Goal: Task Accomplishment & Management: Complete application form

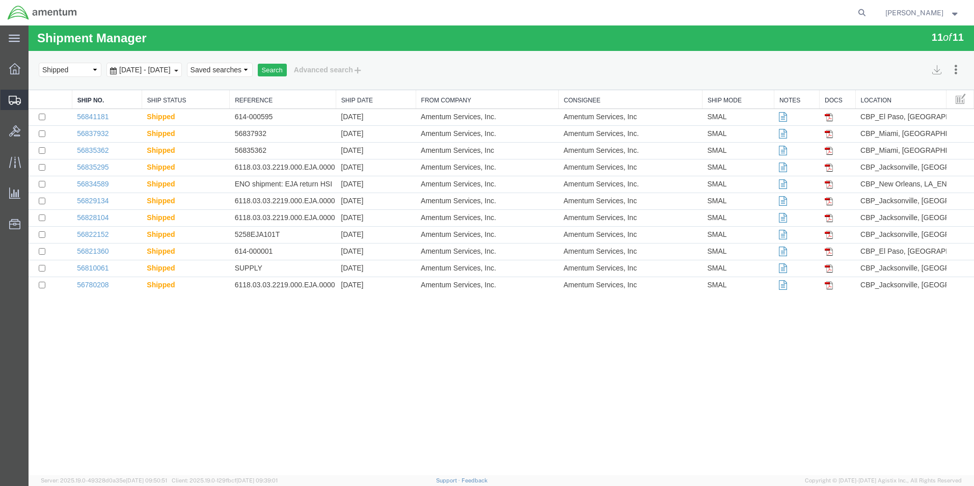
click at [0, 0] on span "Create Shipment" at bounding box center [0, 0] width 0 height 0
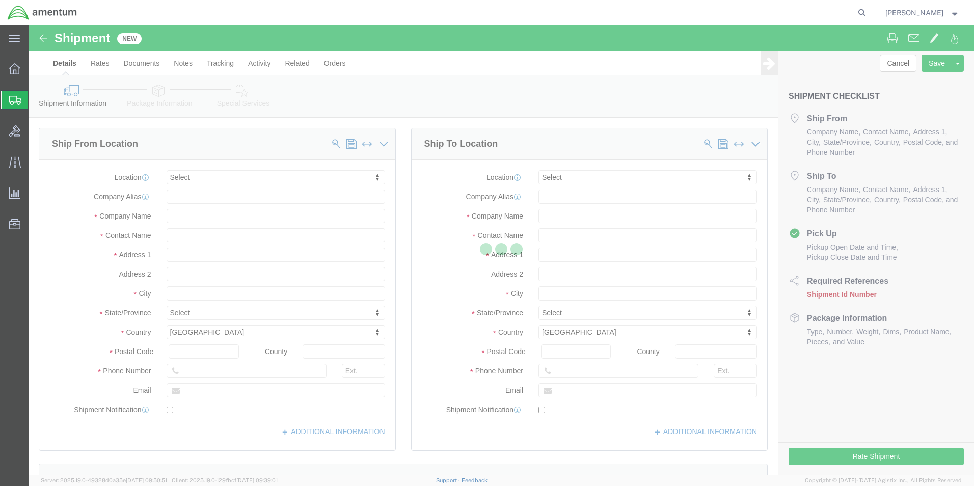
select select
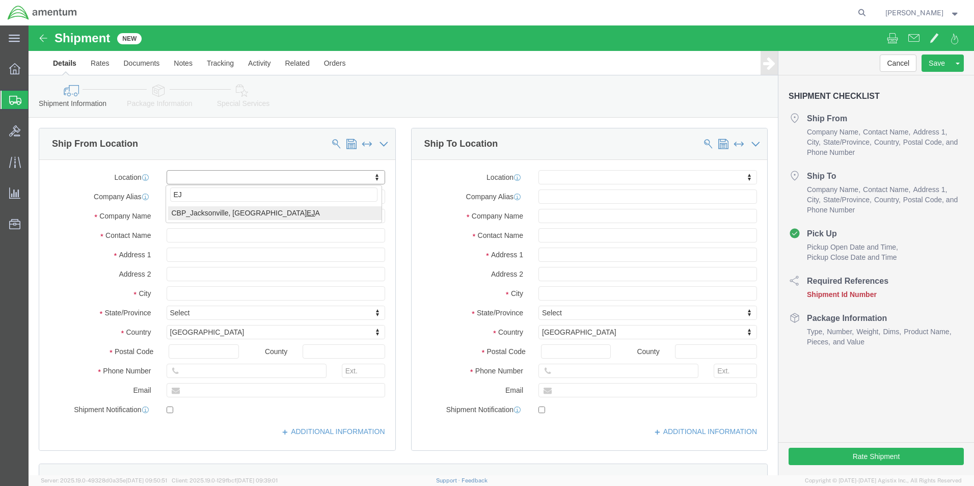
type input "EJA"
select select "49930"
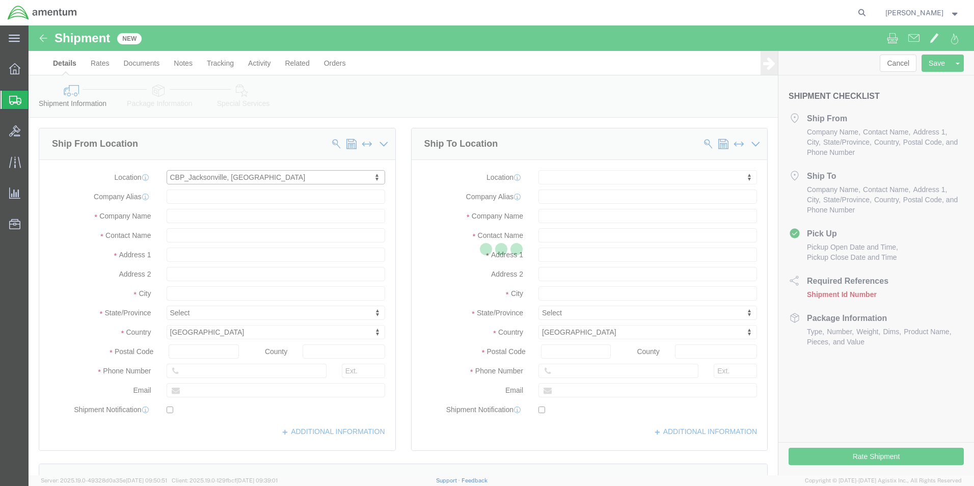
type input "Hangar 1002, [GEOGRAPHIC_DATA]"
type input "32212"
type input "[PHONE_NUMBER]"
type input "Amentum Services, Inc."
type input "[GEOGRAPHIC_DATA]"
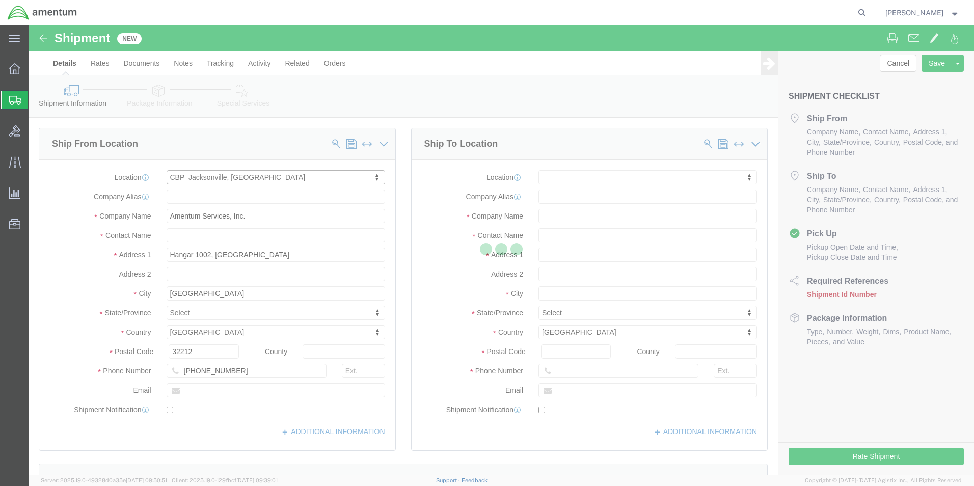
select select "FL"
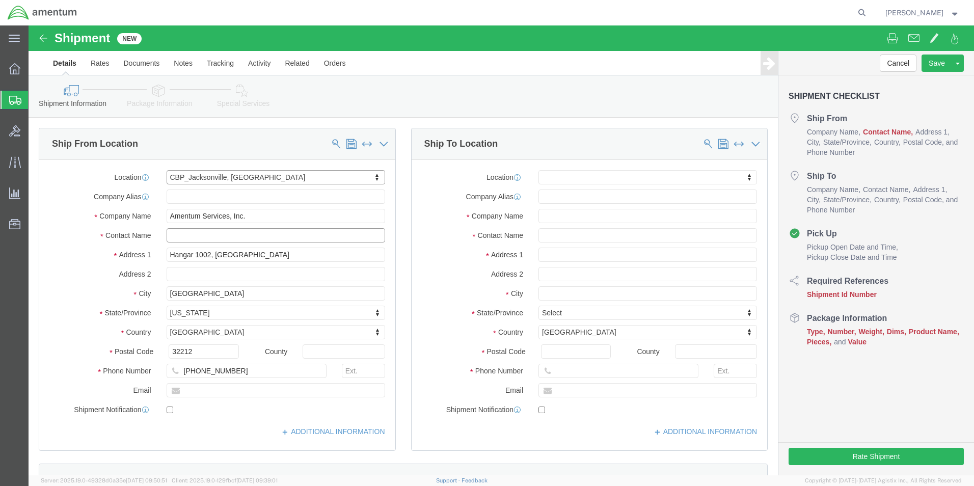
click input "text"
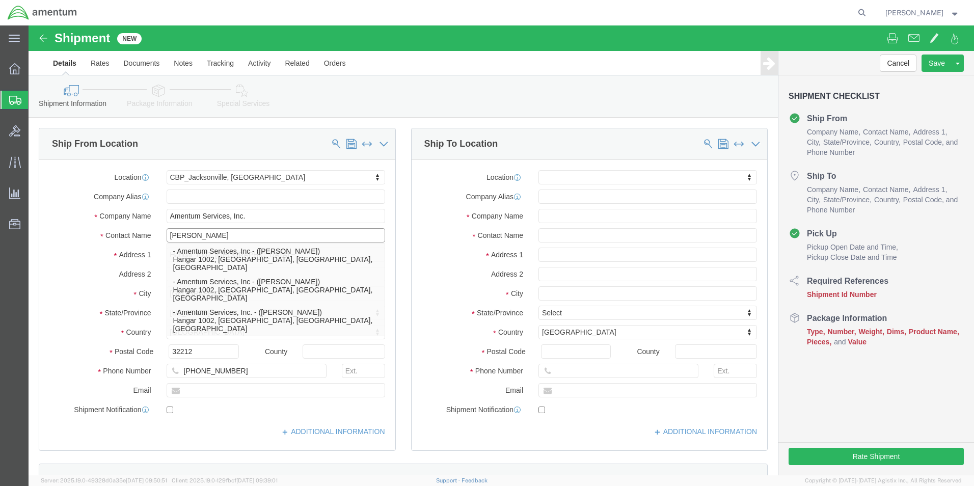
type input "[PERSON_NAME]"
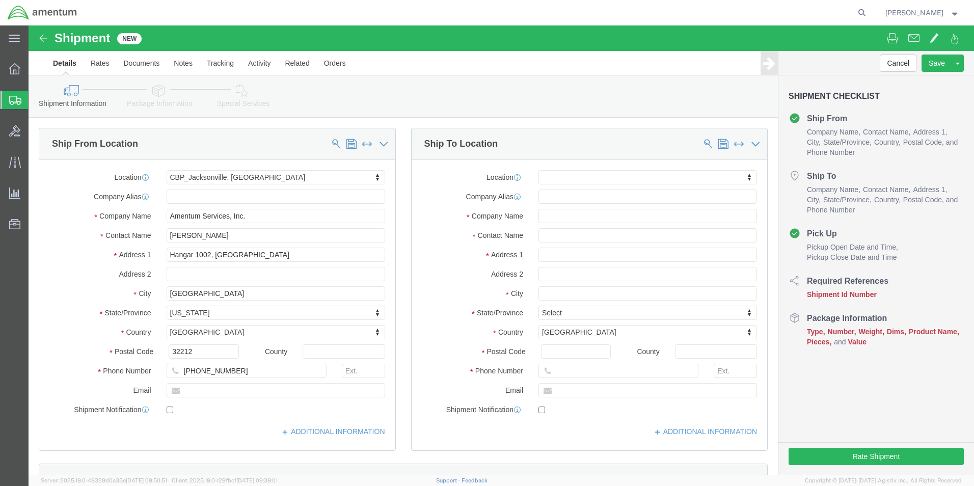
click label "Address 1"
click input "[PHONE_NUMBER]"
type input "[PHONE_NUMBER]"
click input "text"
type input "[DOMAIN_NAME][EMAIL_ADDRESS][PERSON_NAME][DOMAIN_NAME]"
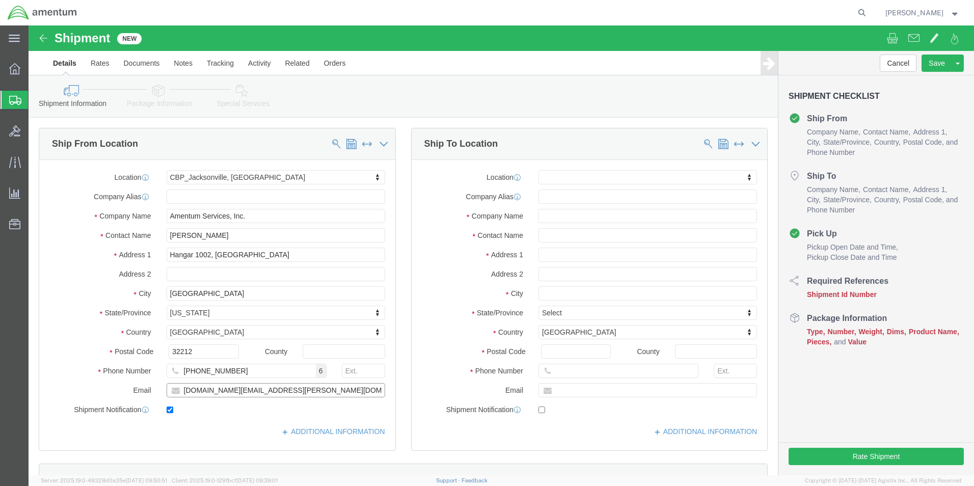
checkbox input "true"
type input "emi"
select select "49931"
type input "29390 Customs Rd"
type input "Bldg 240, [GEOGRAPHIC_DATA]"
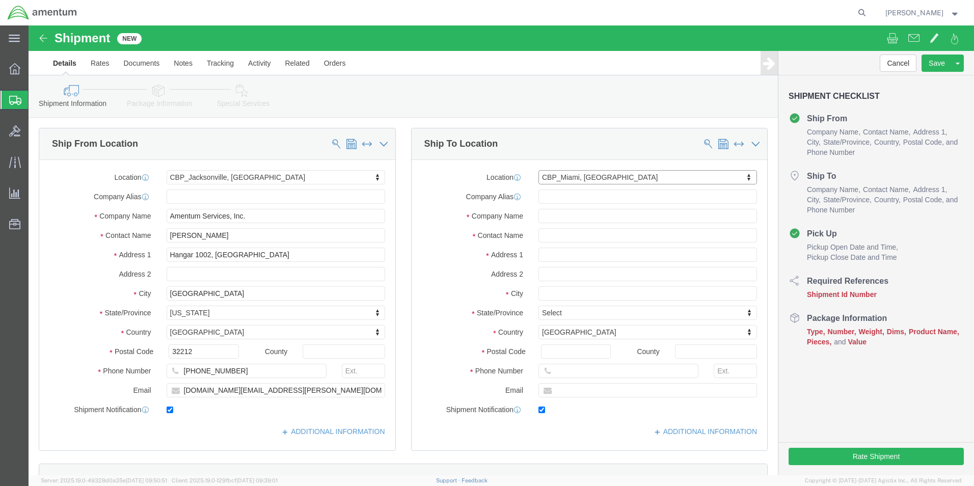
type input "33039"
type input "[PHONE_NUMBER]"
type input "324"
type input "[PERSON_NAME][EMAIL_ADDRESS][PERSON_NAME][DOMAIN_NAME]"
checkbox input "true"
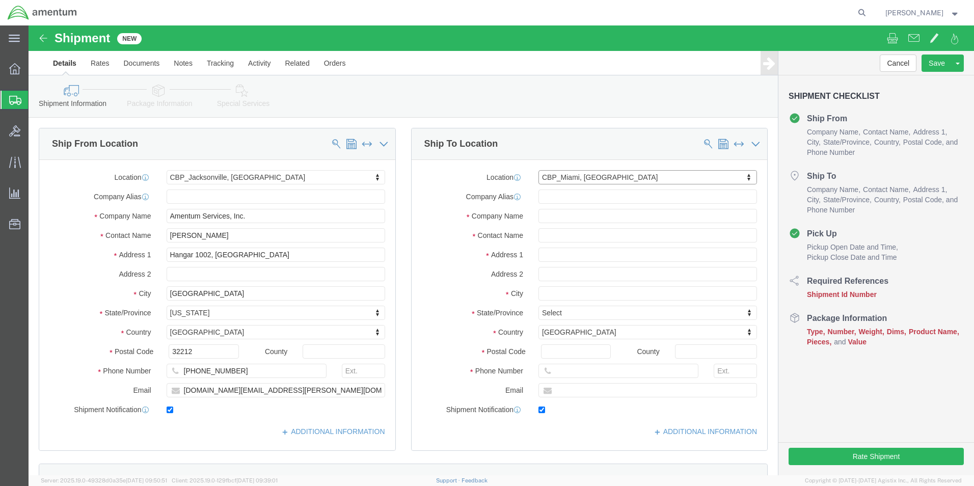
type input "Amentum Services, Inc"
type input "[PERSON_NAME]"
type input "HOMESTEAD"
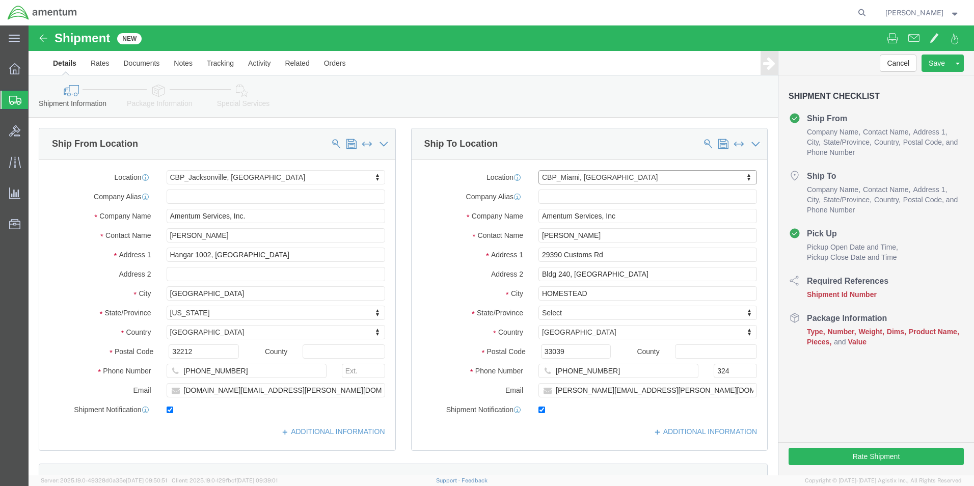
select select "FL"
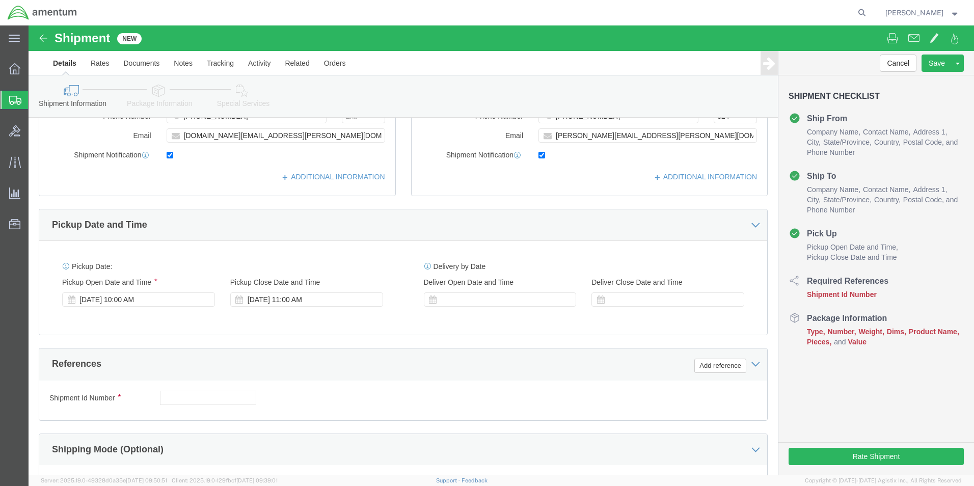
scroll to position [425, 0]
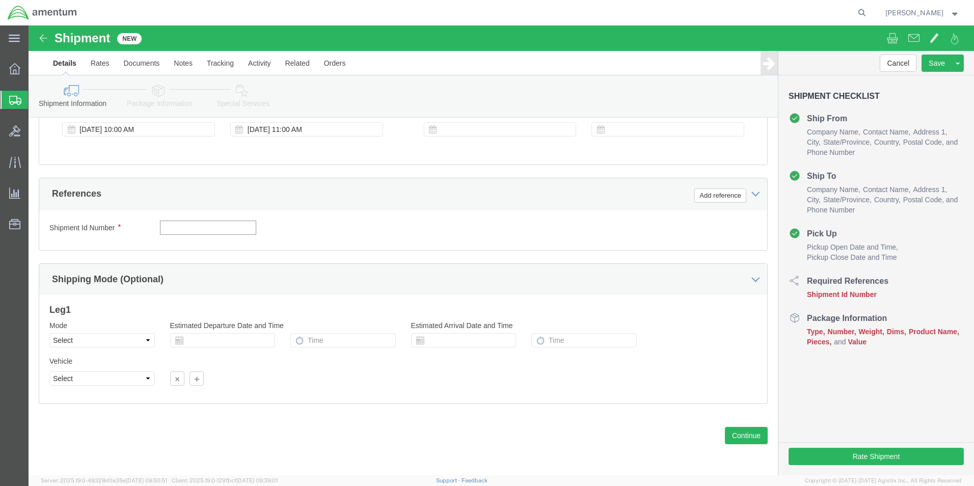
click input "text"
type input "6118.03.03.2219.000.EJA.0000"
click button "Add reference"
click select "Select Account Type Activity ID Airline Appointment Number ASN Batch Request # …"
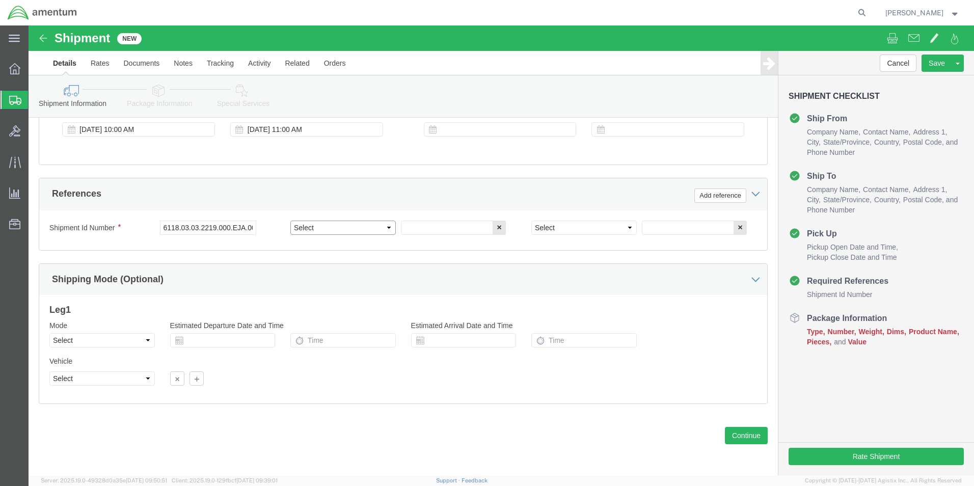
select select "DEPT"
click select "Select Account Type Activity ID Airline Appointment Number ASN Batch Request # …"
click input "text"
click input "cbp"
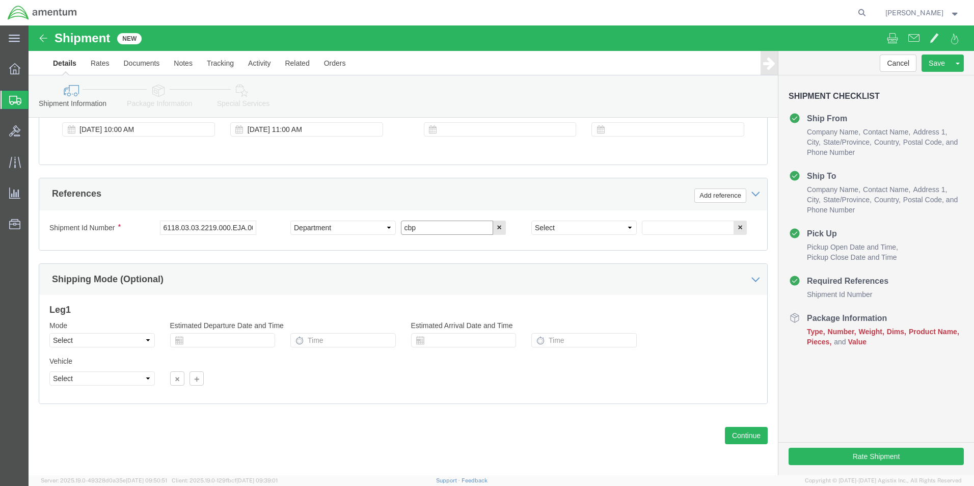
click input "cbp"
type input "CBP"
click select "Select Account Type Activity ID Airline Appointment Number ASN Batch Request # …"
select select "CUSTREF"
click select "Select Account Type Activity ID Airline Appointment Number ASN Batch Request # …"
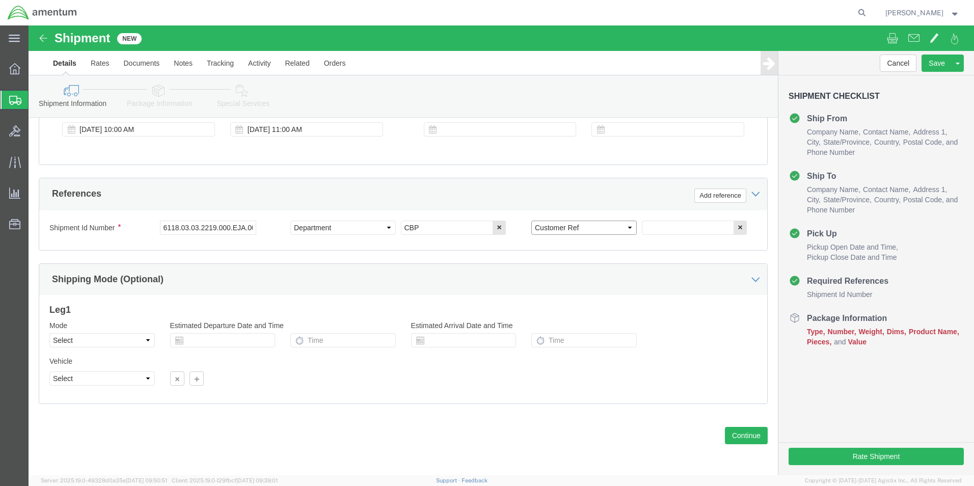
drag, startPoint x: 600, startPoint y: 197, endPoint x: 608, endPoint y: 196, distance: 8.7
click select "Select Account Type Activity ID Airline Appointment Number ASN Batch Request # …"
click input "text"
type input "CARD"
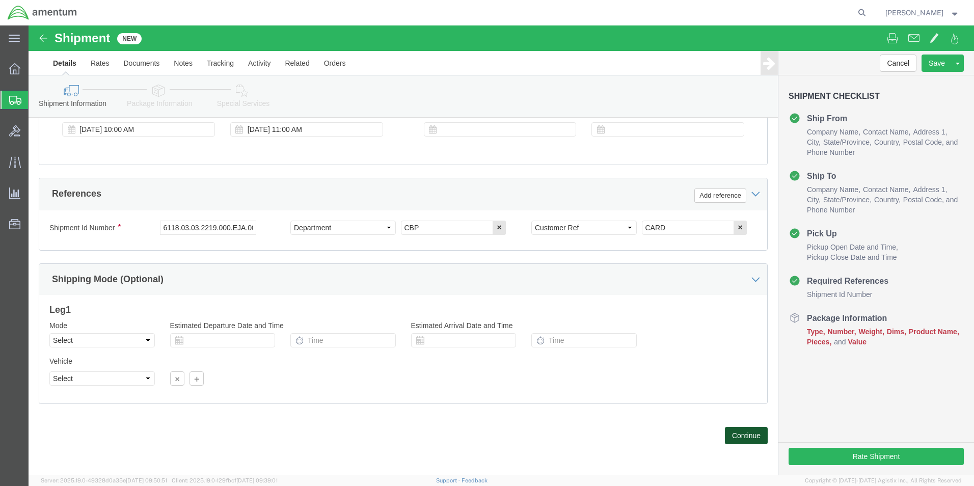
click button "Continue"
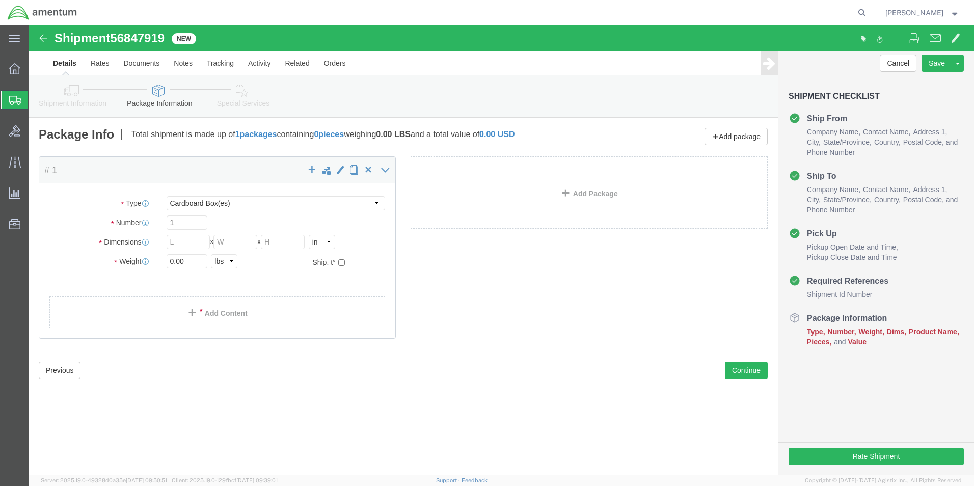
click div "Package Type Select BCK Boxes Bale(s) Basket(s) Bolt(s) Bottle(s) Buckets Bulk …"
click select "Select BCK Boxes Bale(s) Basket(s) Bolt(s) Bottle(s) Buckets Bulk Bundle(s) Can…"
select select "ENV"
click select "Select BCK Boxes Bale(s) Basket(s) Bolt(s) Bottle(s) Buckets Bulk Bundle(s) Can…"
type input "9.50"
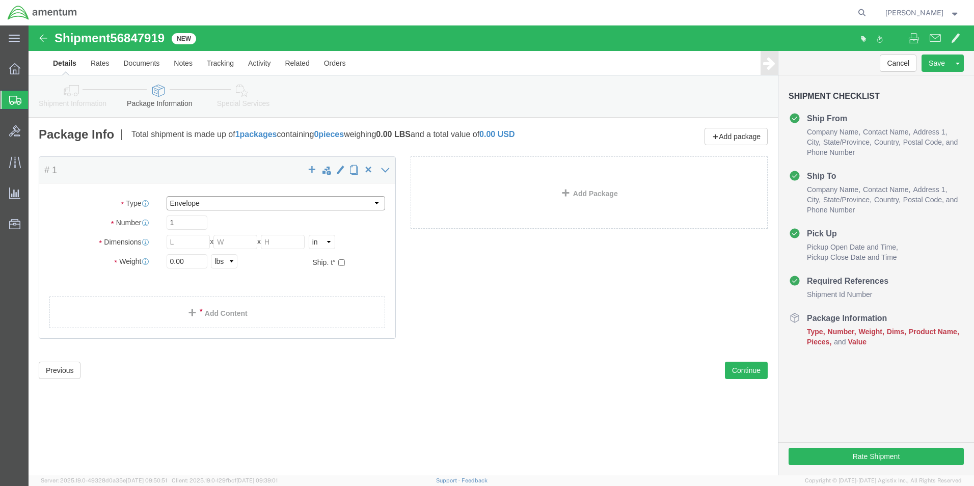
type input "12.50"
type input "0.25"
type input "1"
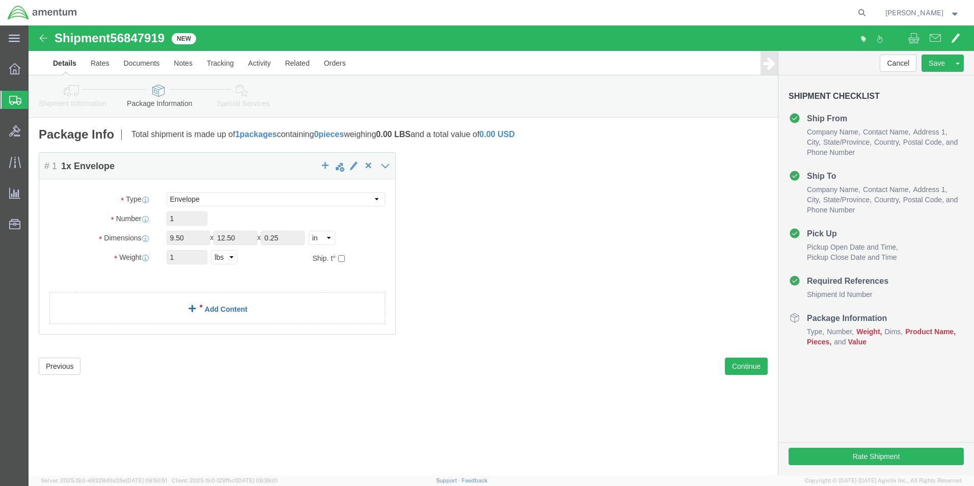
click span
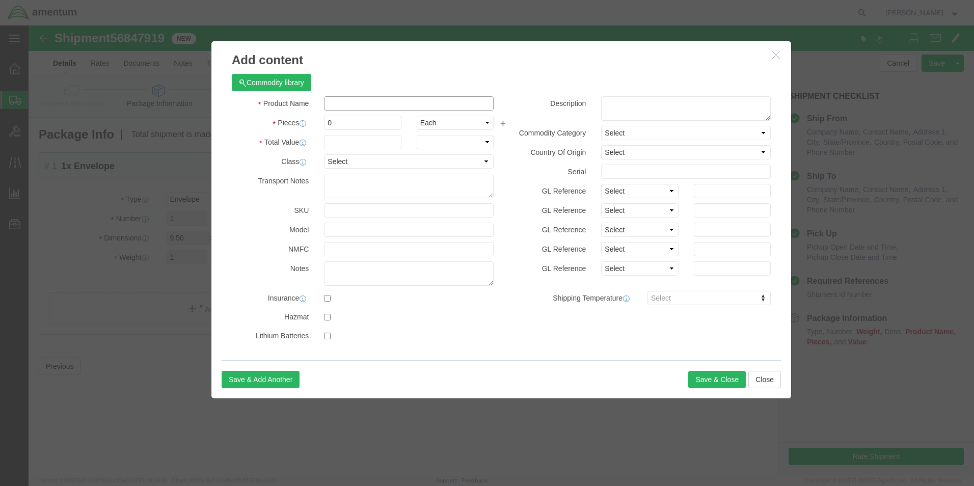
click input "text"
click div "Commodity library"
click input "CARD ([PERSON_NAME]"
type input "CARD ([PERSON_NAME])"
click input "0"
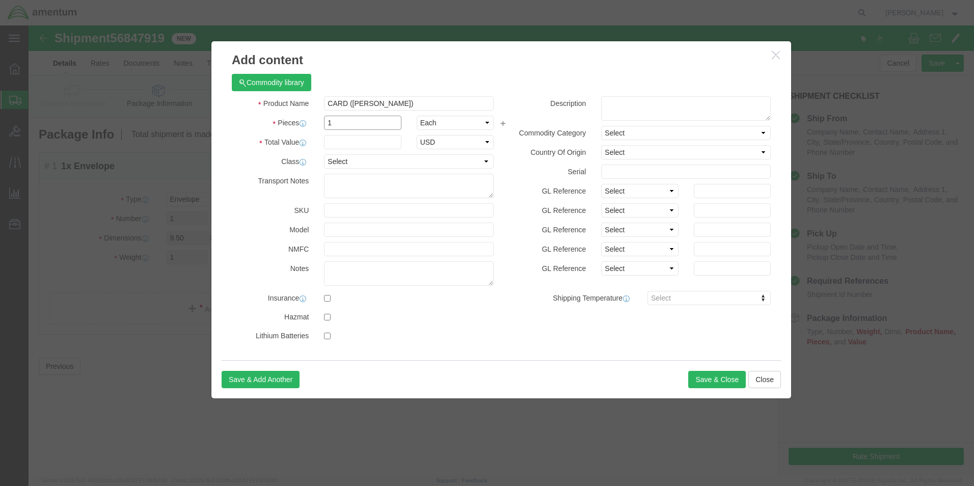
type input "1"
click input "text"
type input "50.00"
click button "Save & Close"
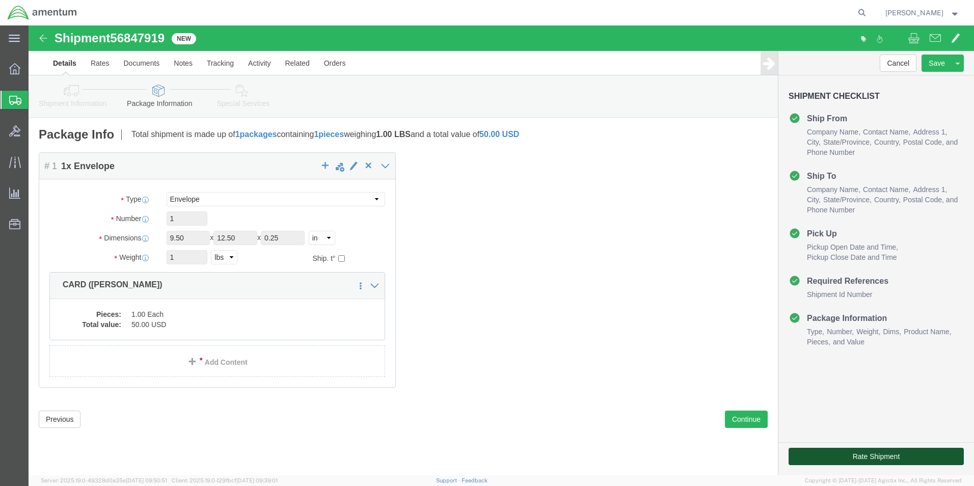
click button "Rate Shipment"
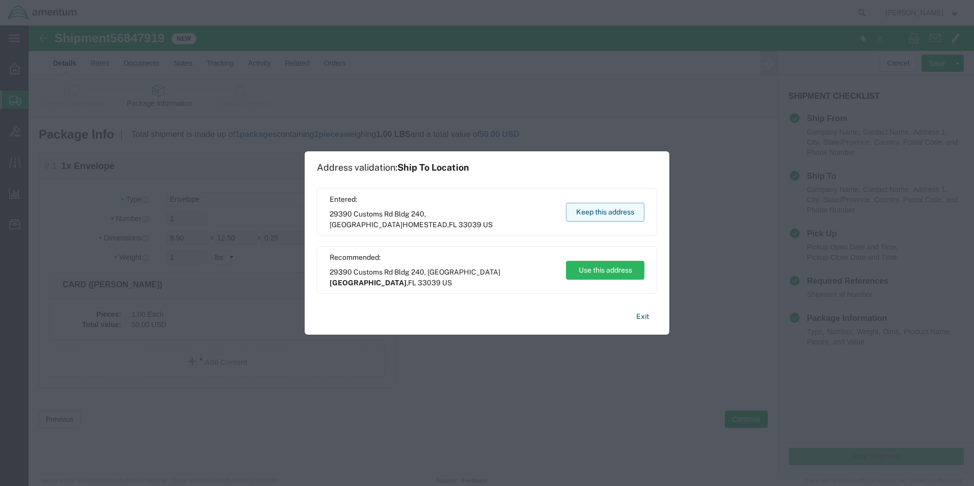
click at [609, 203] on button "Keep this address" at bounding box center [605, 212] width 78 height 19
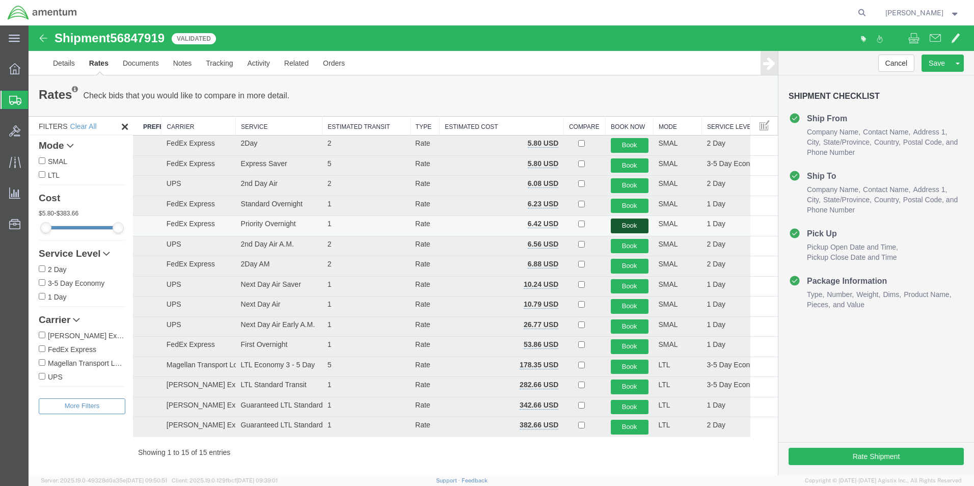
click at [627, 223] on button "Book" at bounding box center [630, 226] width 38 height 15
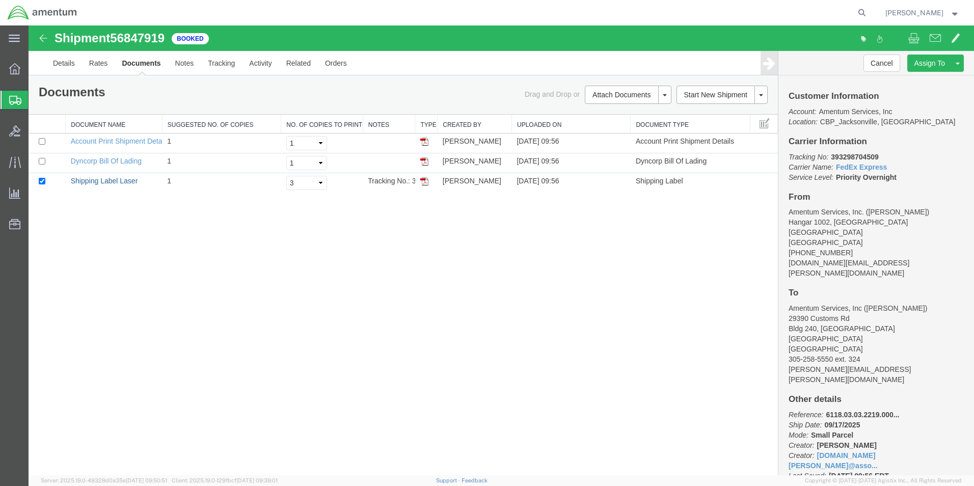
drag, startPoint x: 113, startPoint y: 180, endPoint x: 524, endPoint y: 297, distance: 427.0
click at [113, 180] on link "Shipping Label Laser" at bounding box center [104, 181] width 67 height 8
click at [470, 320] on div "Shipment 56847919 3 of 3 Booked Details Rates Documents Notes Tracking Activity…" at bounding box center [502, 250] width 946 height 450
